Goal: Find specific page/section

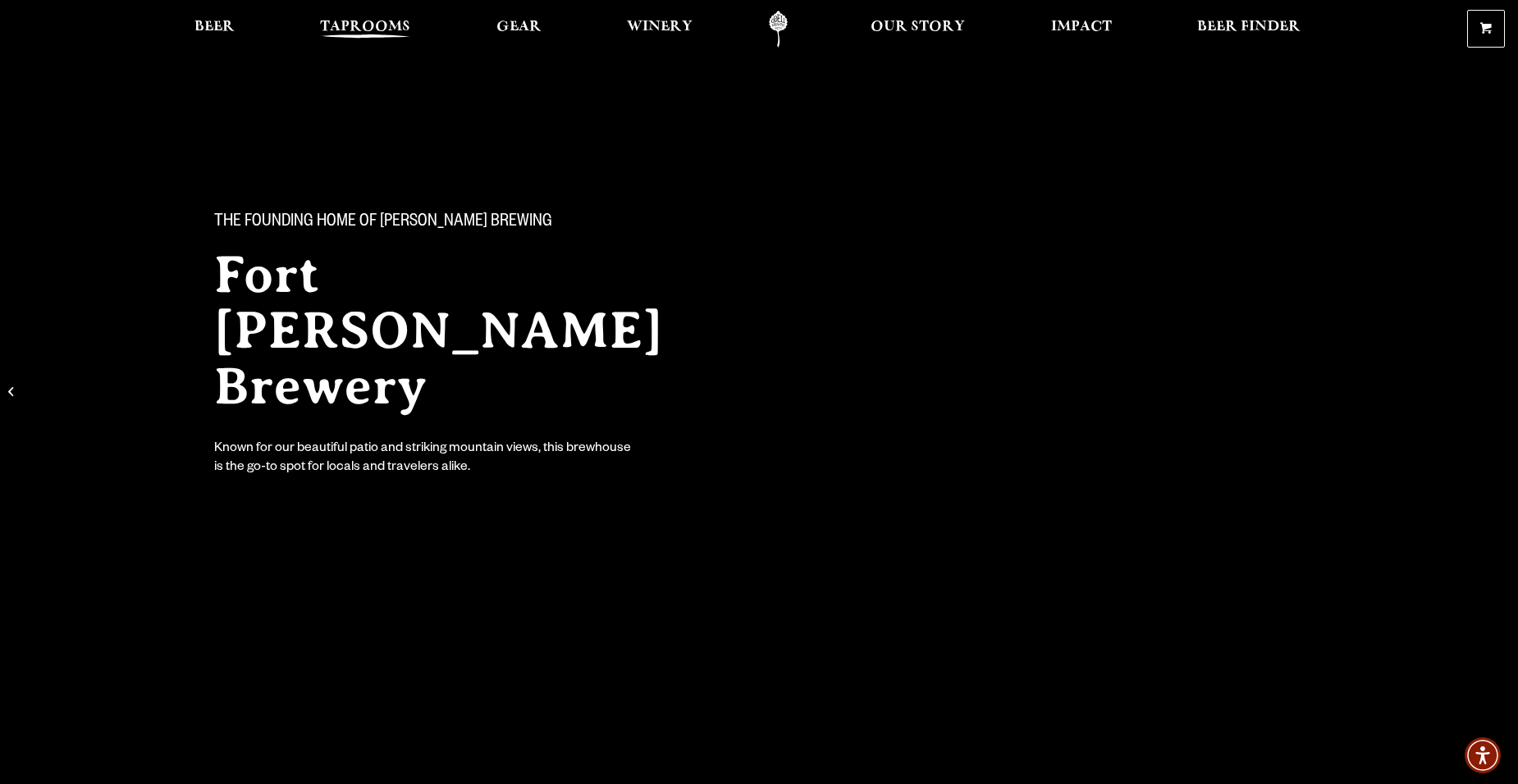
click at [395, 25] on span "Taprooms" at bounding box center [364, 27] width 90 height 14
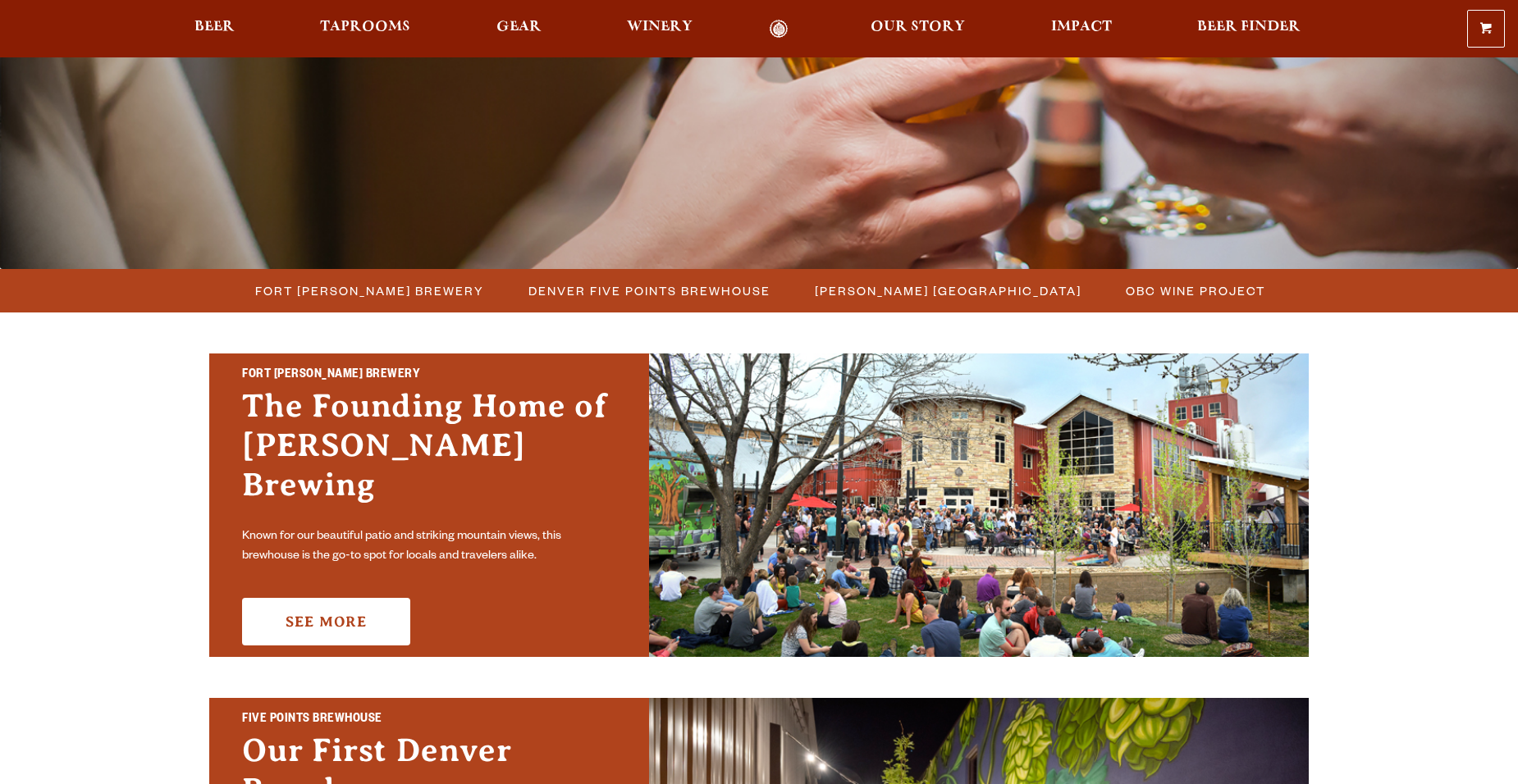
scroll to position [328, 0]
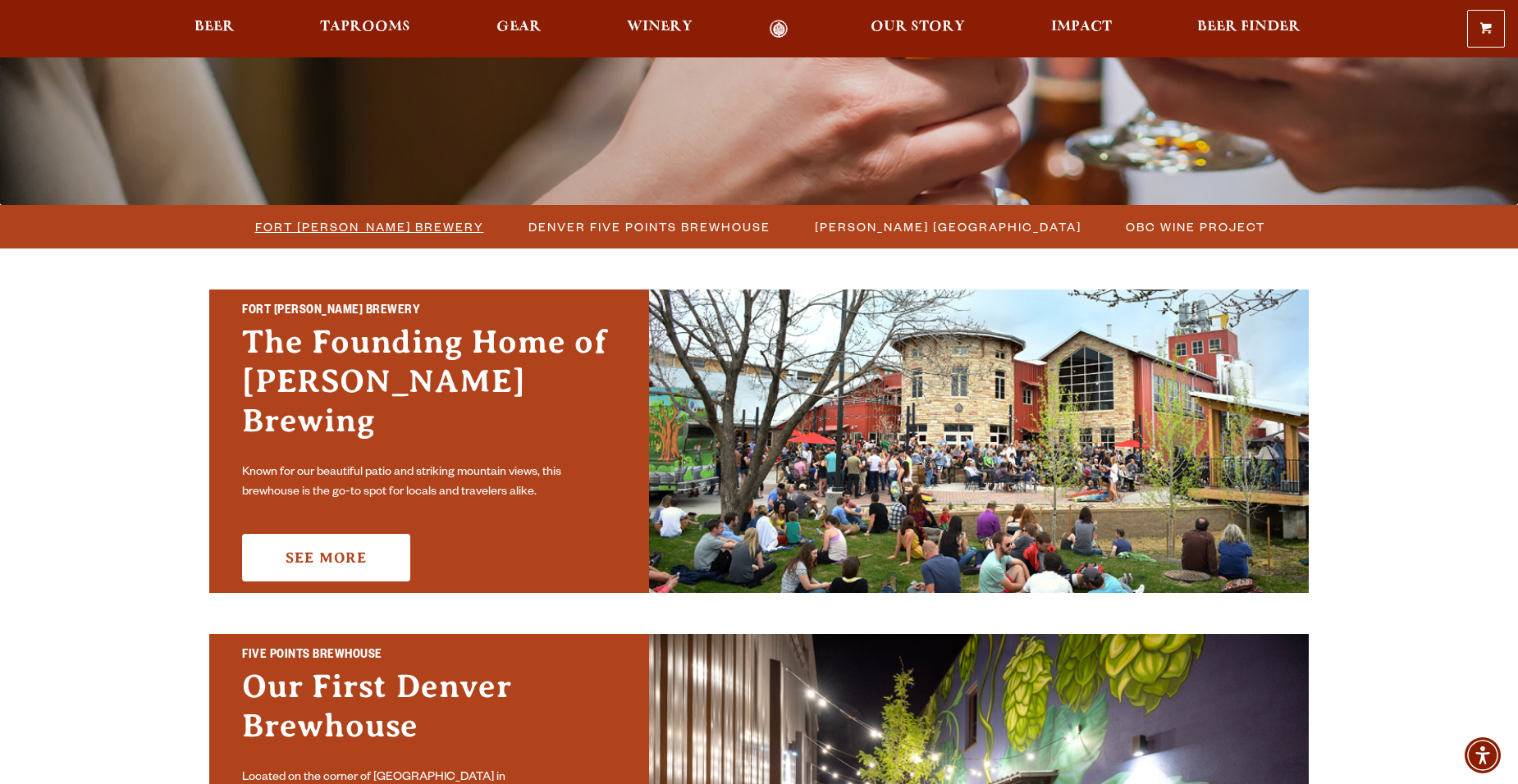
click at [403, 229] on span "Fort [PERSON_NAME] Brewery" at bounding box center [370, 226] width 229 height 23
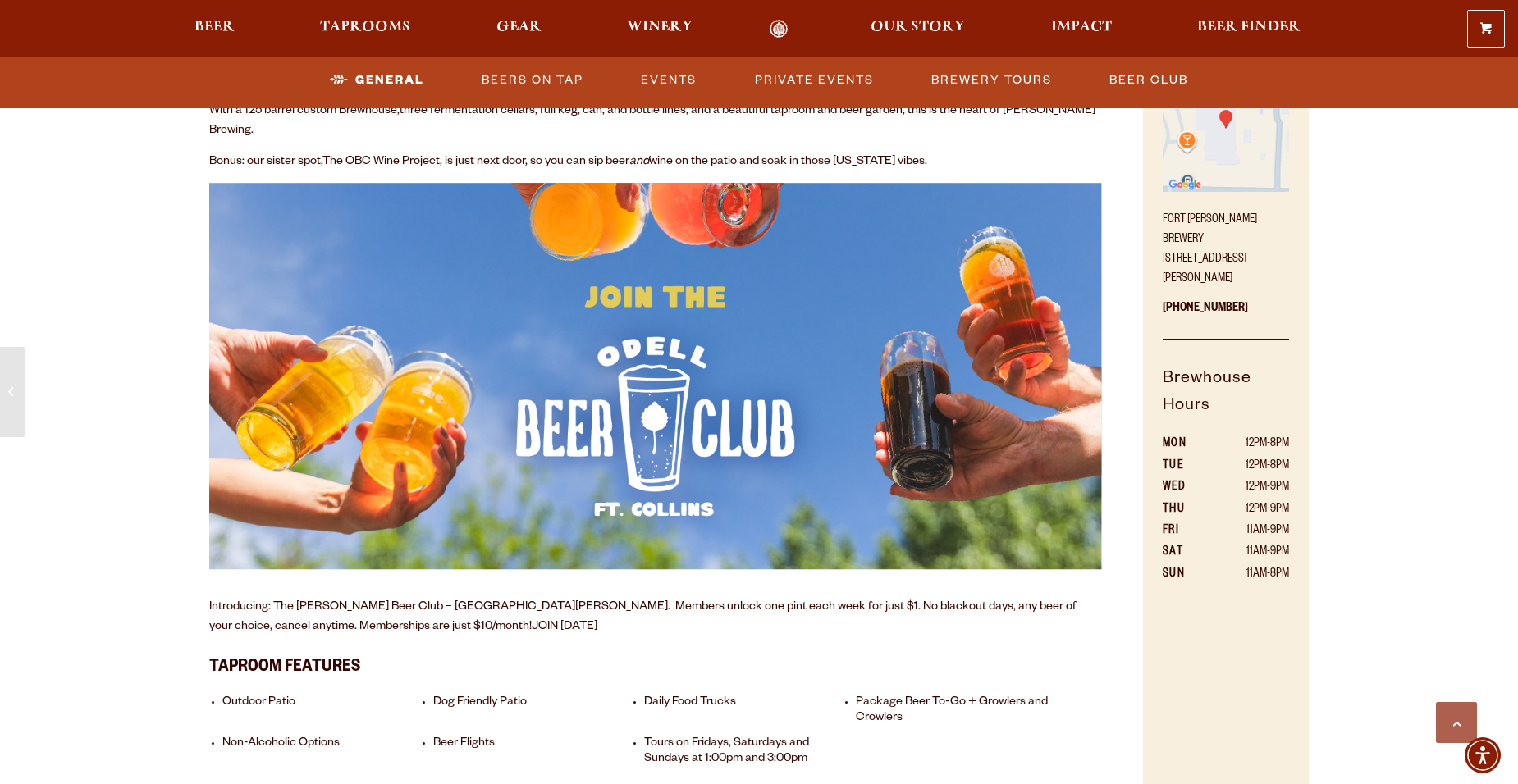
scroll to position [903, 0]
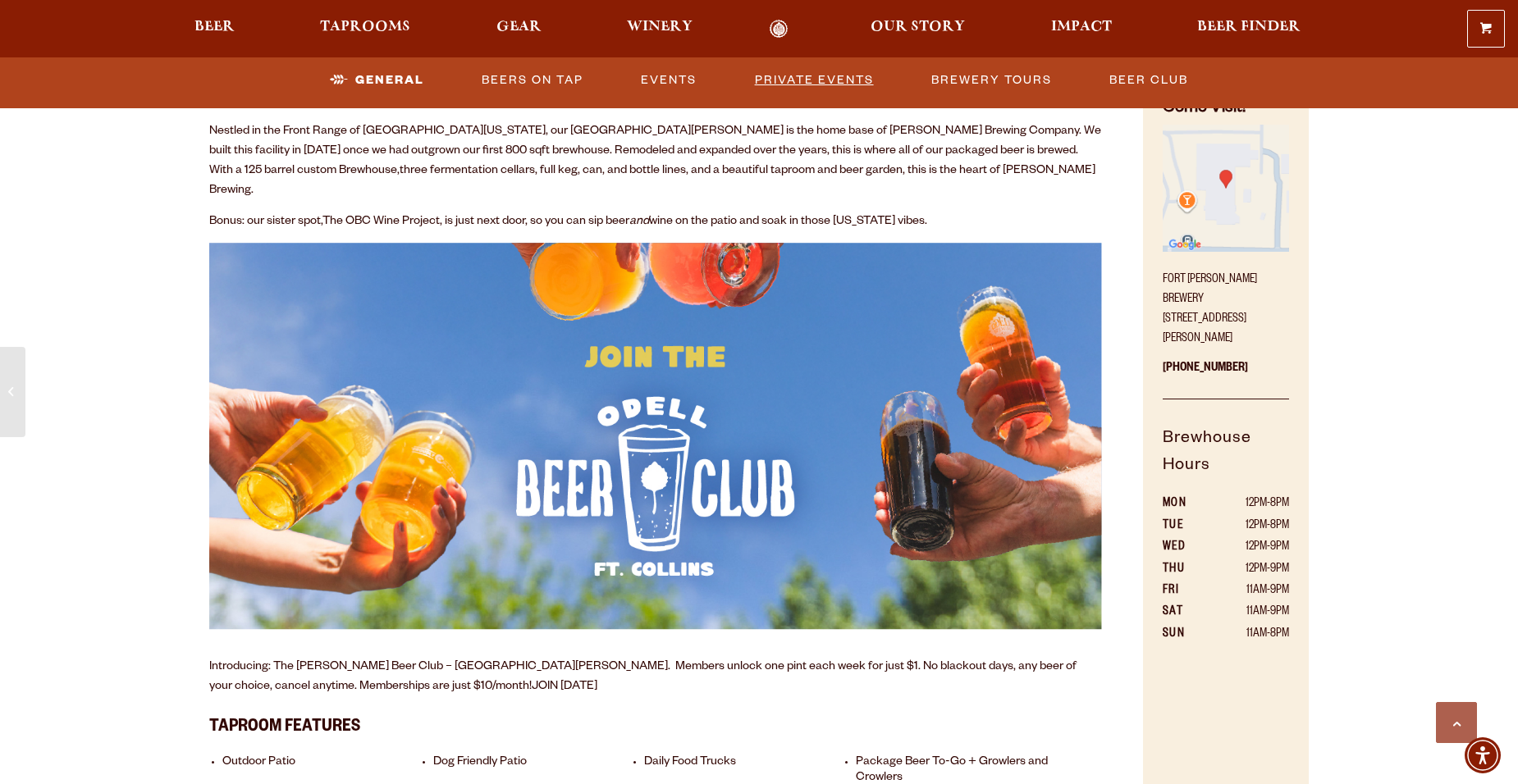
click at [823, 82] on link "Private Events" at bounding box center [814, 80] width 132 height 38
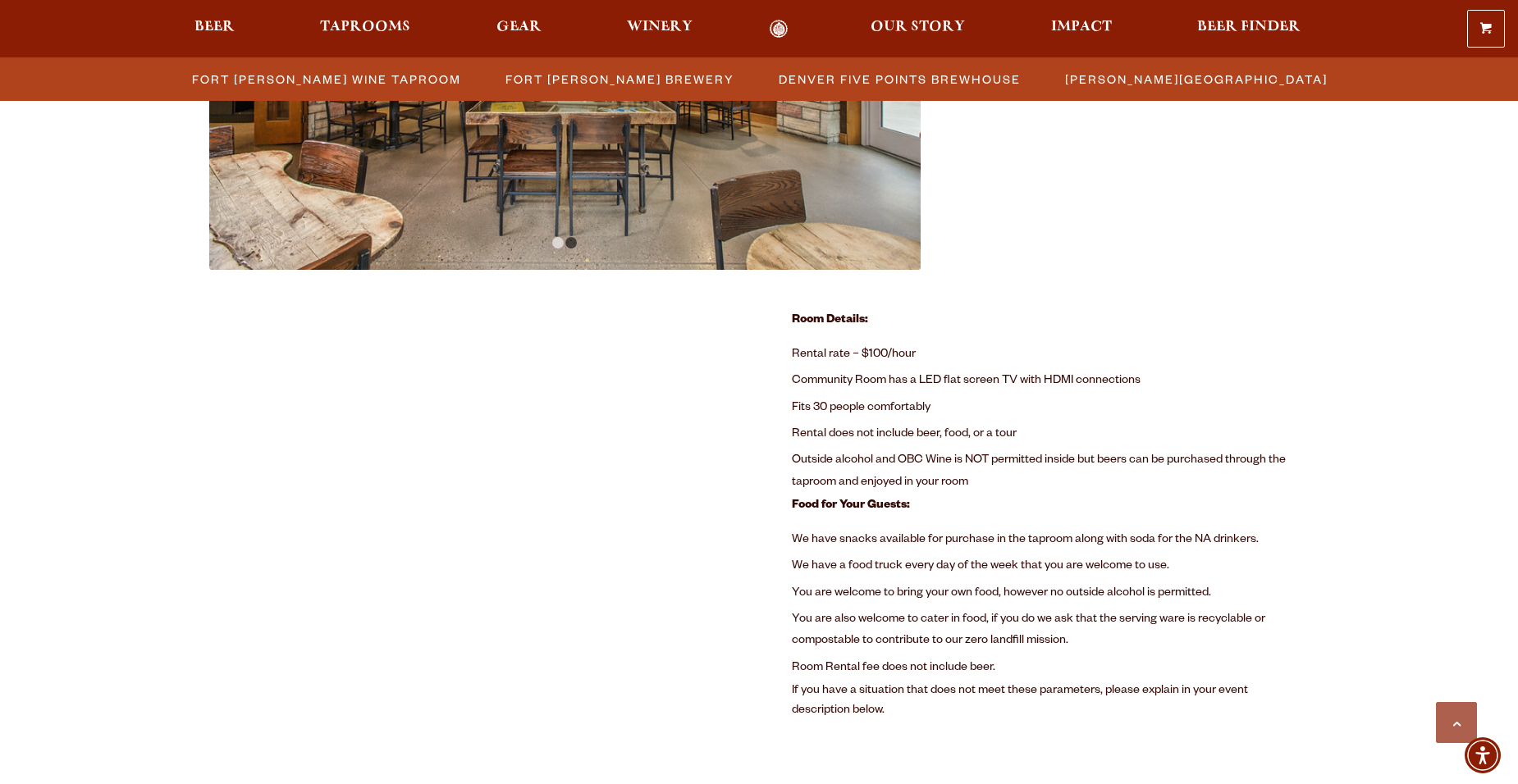
scroll to position [797, 0]
